Goal: Find specific page/section: Find specific page/section

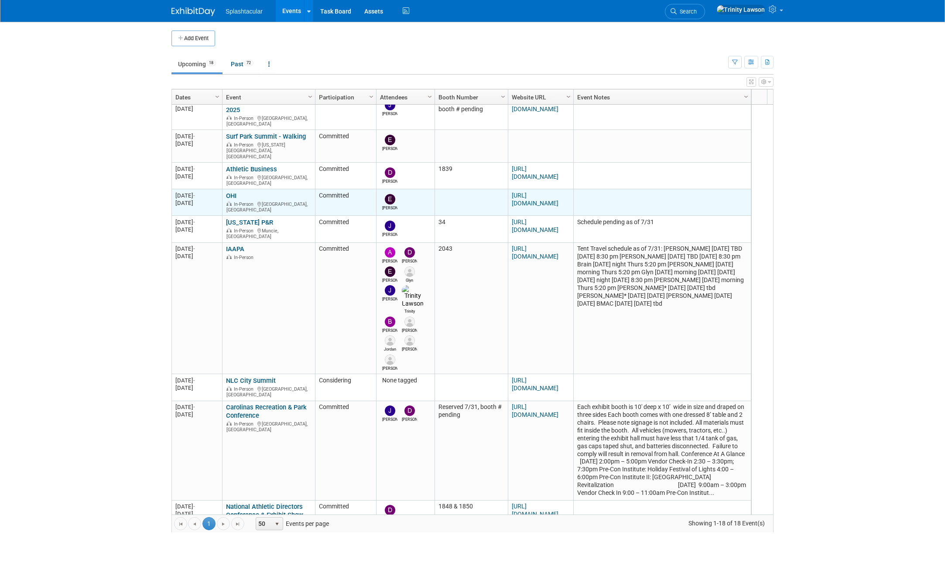
scroll to position [228, 0]
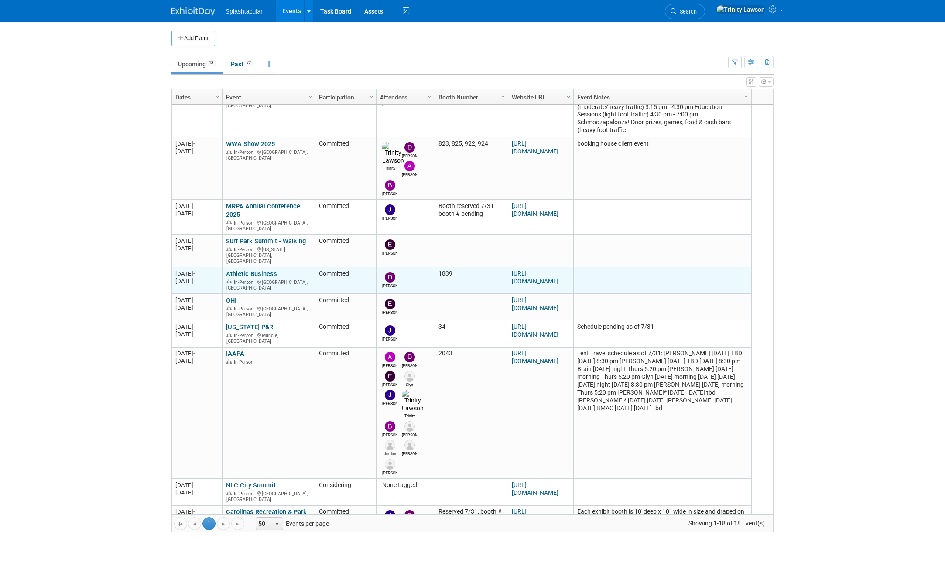
click at [261, 270] on link "Athletic Business" at bounding box center [251, 274] width 51 height 8
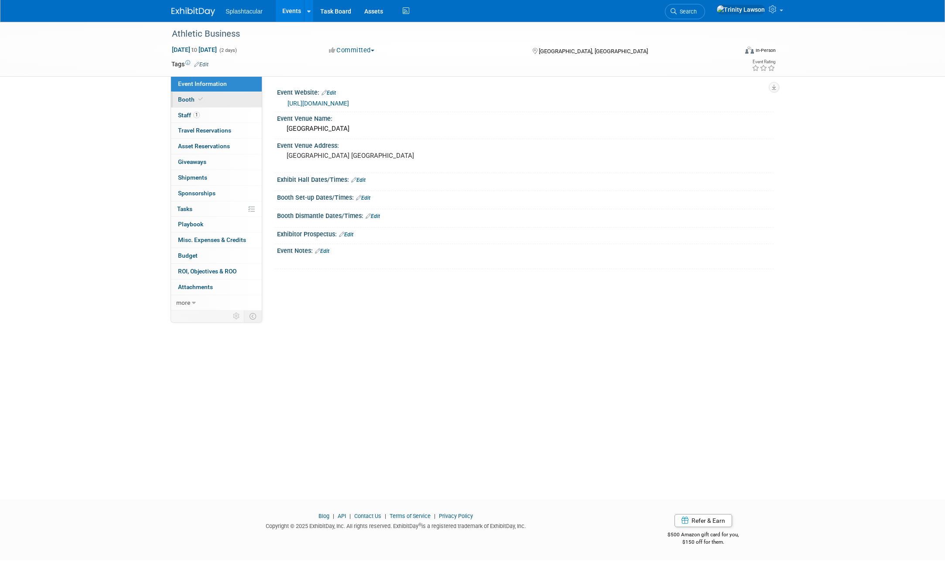
click at [222, 99] on link "Booth" at bounding box center [216, 99] width 91 height 15
